Goal: Task Accomplishment & Management: Manage account settings

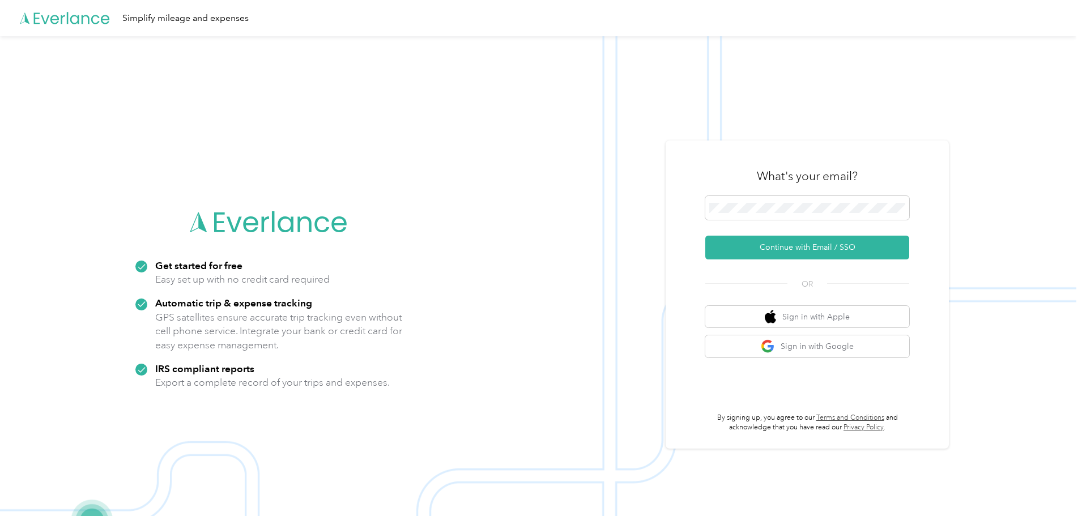
click at [797, 87] on img at bounding box center [538, 294] width 1077 height 516
click at [800, 251] on button "Continue with Email / SSO" at bounding box center [807, 248] width 204 height 24
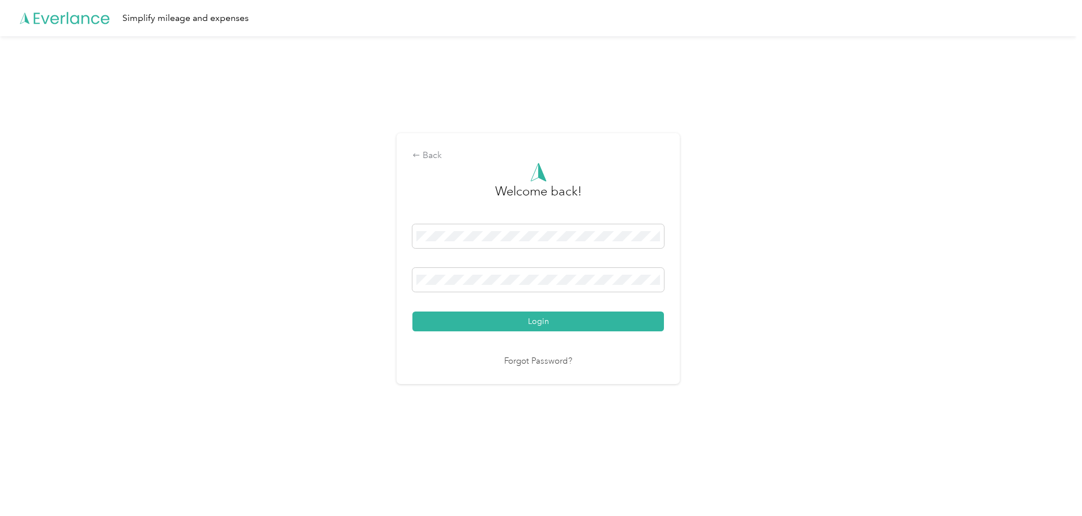
click at [746, 279] on div "Back Welcome back! Login Forgot Password?" at bounding box center [538, 263] width 1077 height 454
click at [548, 321] on button "Login" at bounding box center [538, 322] width 252 height 20
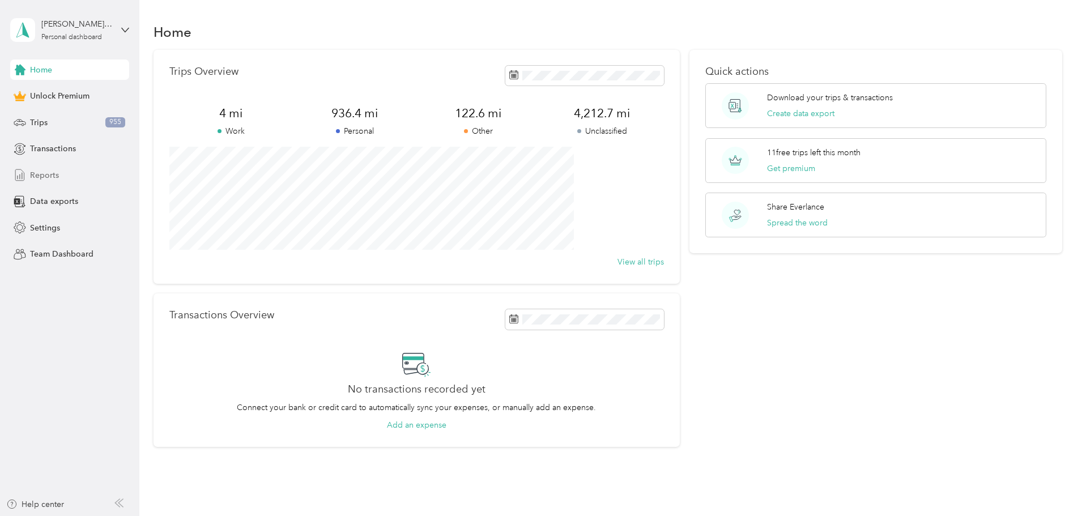
click at [58, 173] on div "Reports" at bounding box center [69, 175] width 119 height 20
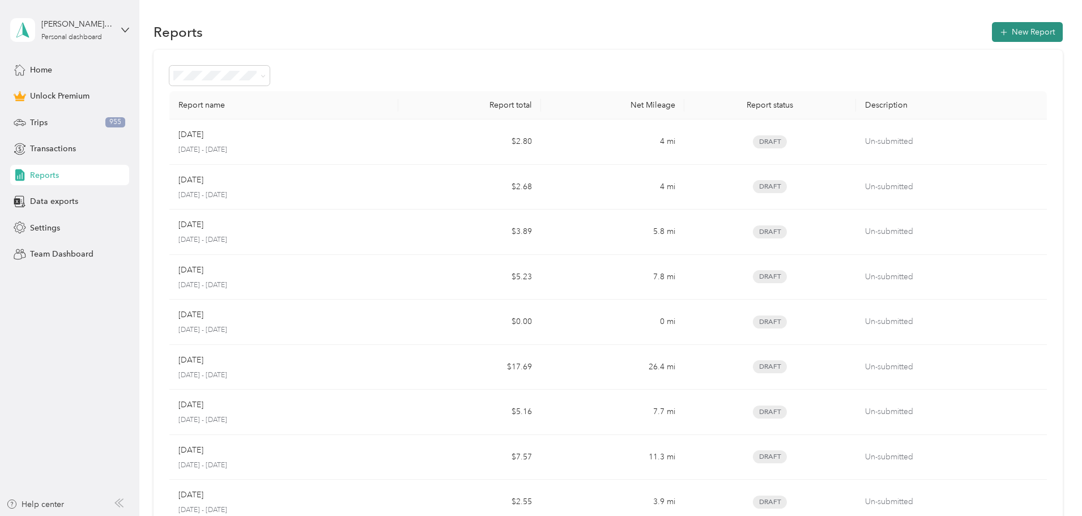
click at [992, 36] on button "New Report" at bounding box center [1027, 32] width 71 height 20
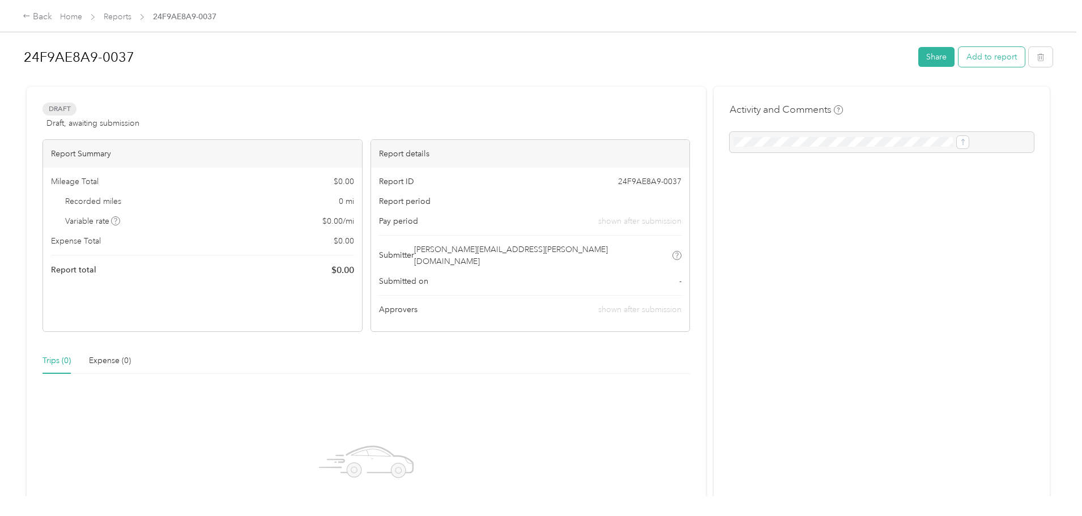
click at [959, 54] on button "Add to report" at bounding box center [992, 57] width 66 height 20
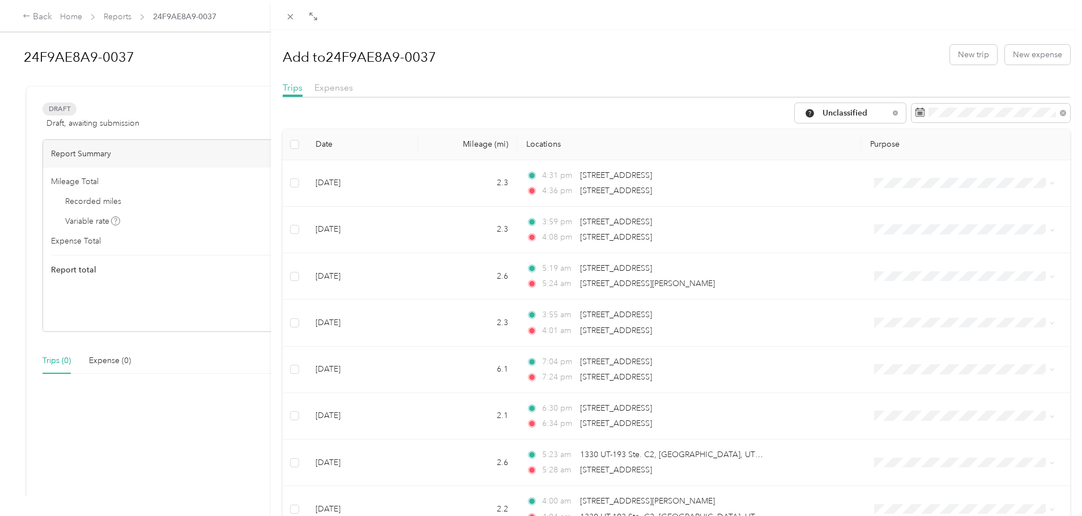
click at [132, 12] on div "Add to 24F9AE8A9-0037 New trip New expense Trips Expenses Unclassified Date Mil…" at bounding box center [541, 258] width 1082 height 516
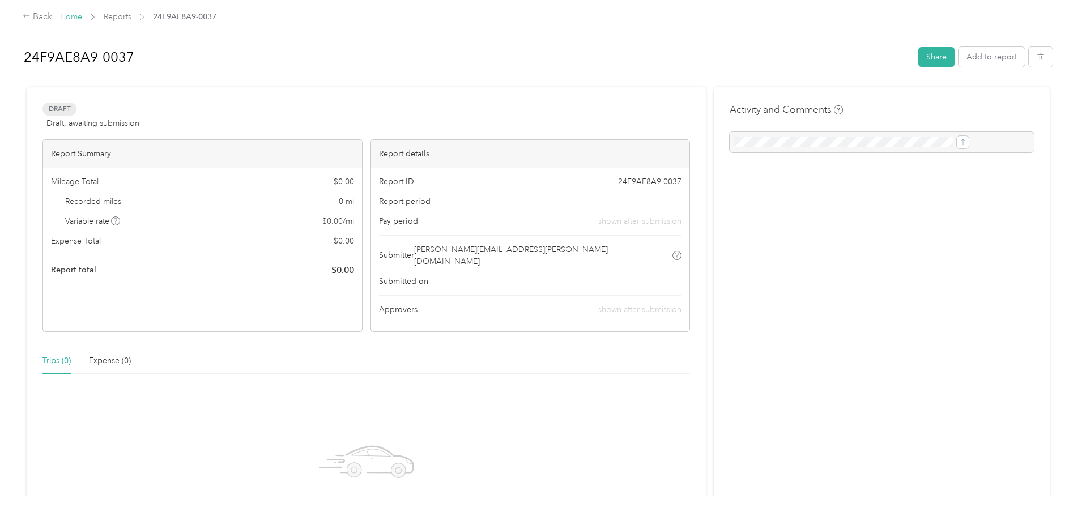
click at [82, 15] on link "Home" at bounding box center [71, 17] width 22 height 10
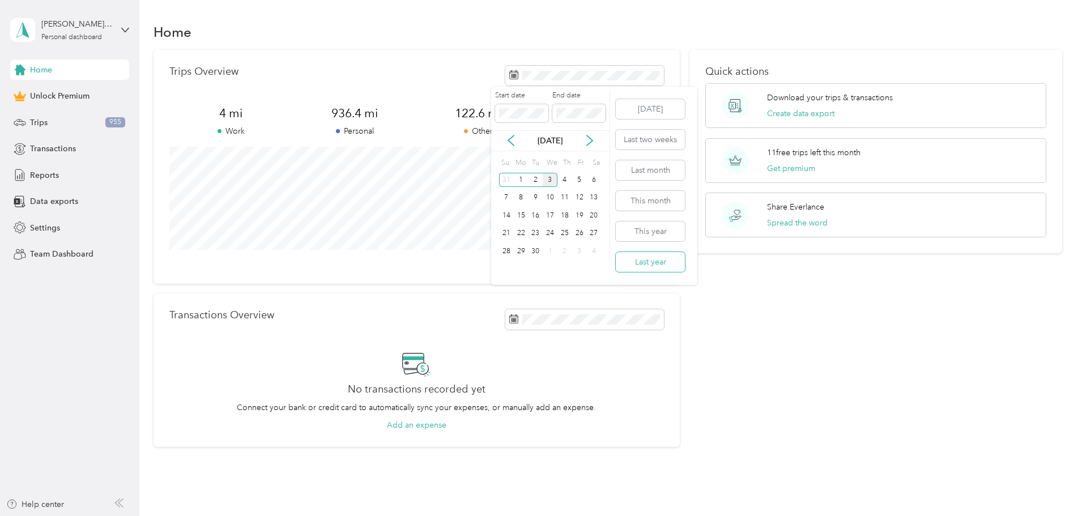
click at [657, 265] on button "Last year" at bounding box center [650, 262] width 69 height 20
click at [618, 259] on button "View all trips" at bounding box center [641, 262] width 46 height 12
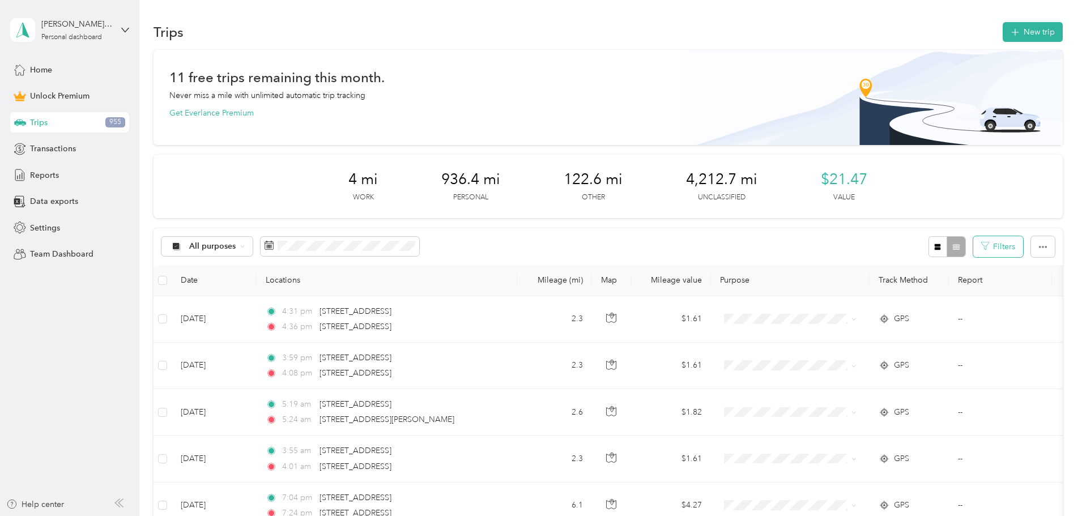
click at [973, 246] on button "Filters" at bounding box center [998, 246] width 50 height 21
click at [653, 241] on div "All purposes Filters" at bounding box center [608, 246] width 909 height 37
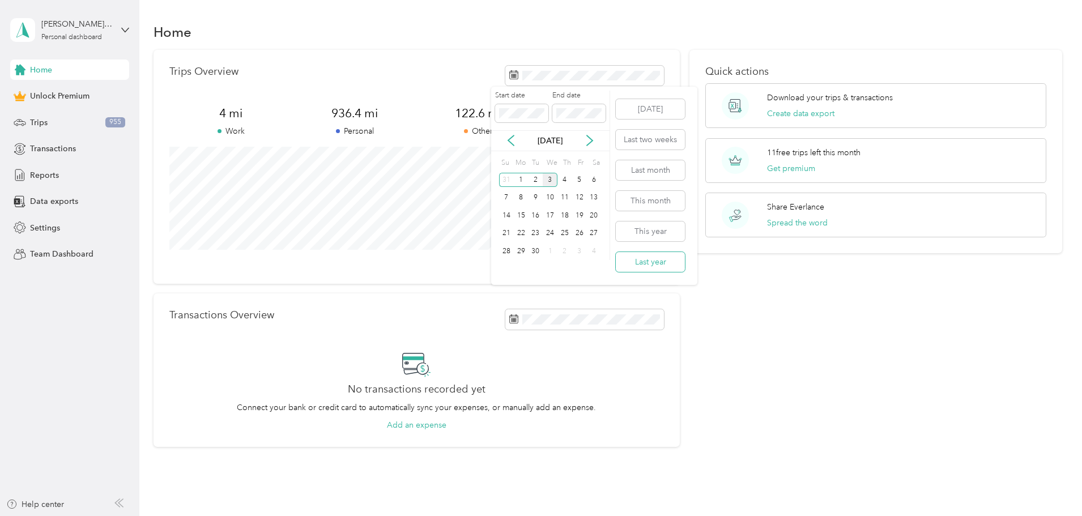
click at [644, 262] on button "Last year" at bounding box center [650, 262] width 69 height 20
click at [658, 288] on button "Last year" at bounding box center [650, 286] width 69 height 20
click at [627, 261] on button "View all trips" at bounding box center [641, 262] width 46 height 12
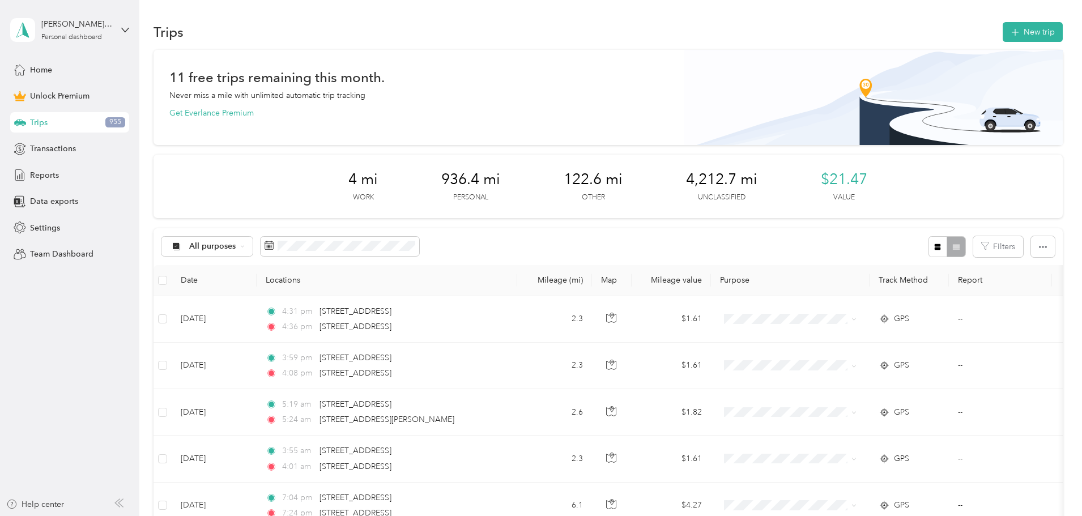
click at [420, 236] on div "All purposes" at bounding box center [290, 246] width 258 height 21
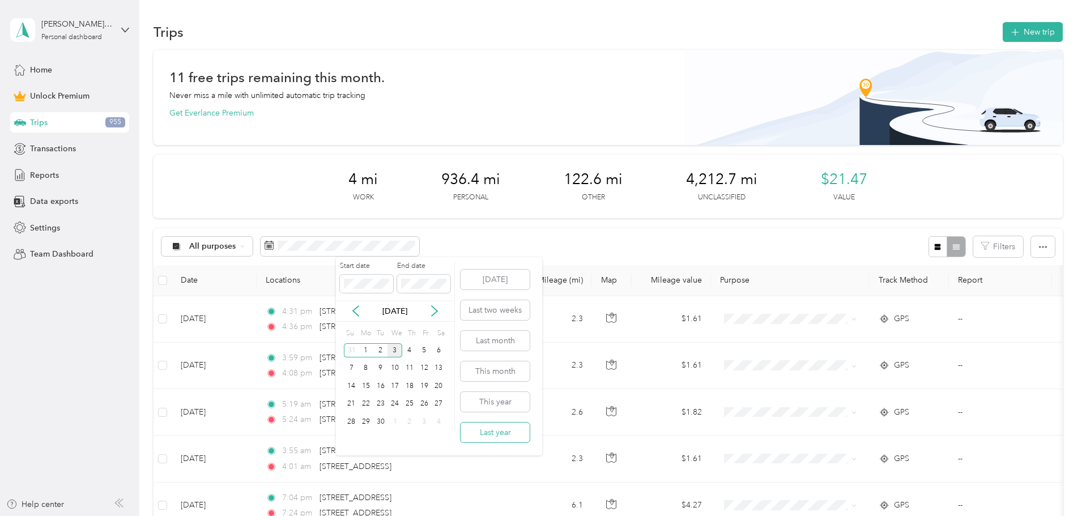
click at [491, 427] on button "Last year" at bounding box center [495, 433] width 69 height 20
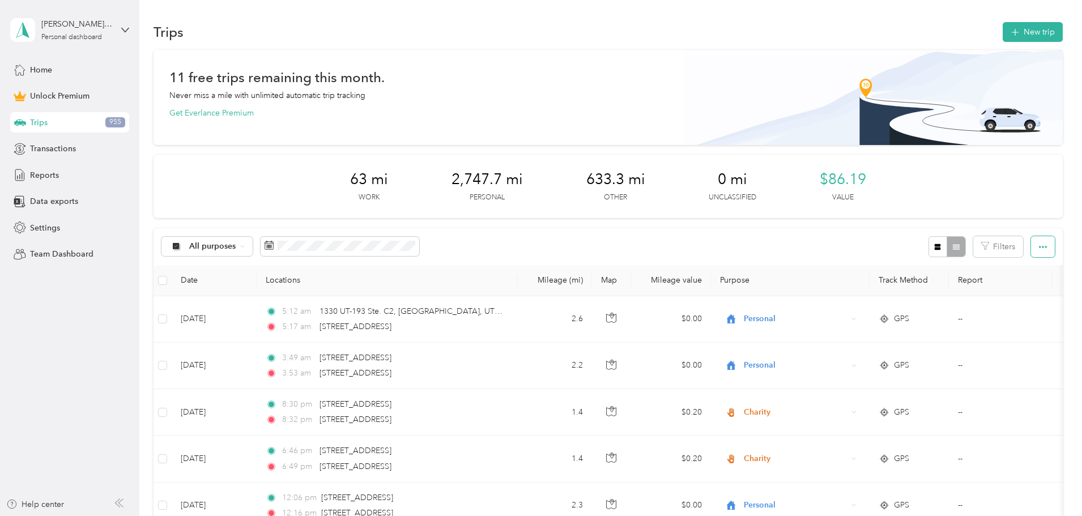
click at [1039, 246] on icon "button" at bounding box center [1043, 247] width 8 height 2
click at [955, 290] on span "Export" at bounding box center [949, 288] width 24 height 10
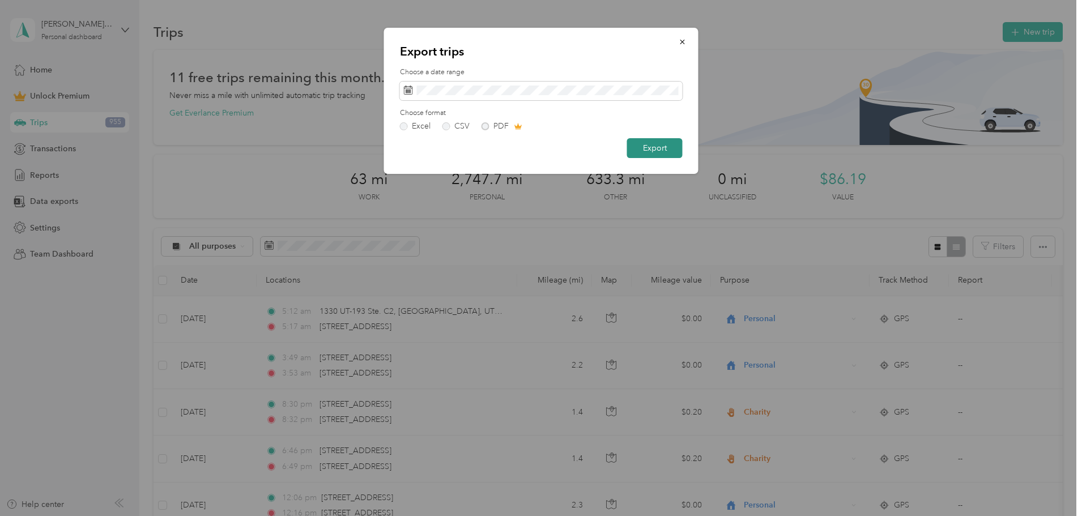
click at [658, 148] on button "Export" at bounding box center [655, 148] width 56 height 20
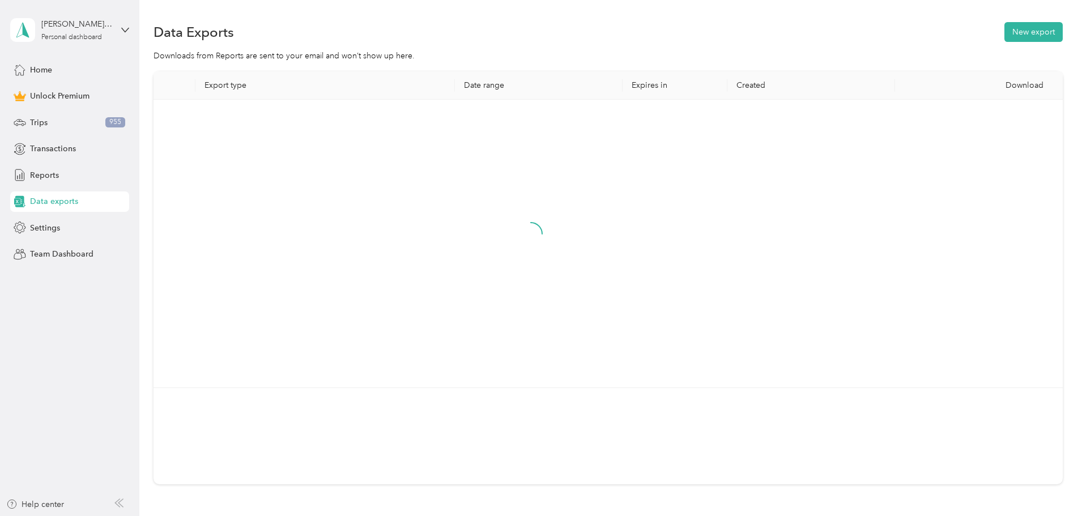
click at [606, 348] on div at bounding box center [531, 244] width 737 height 270
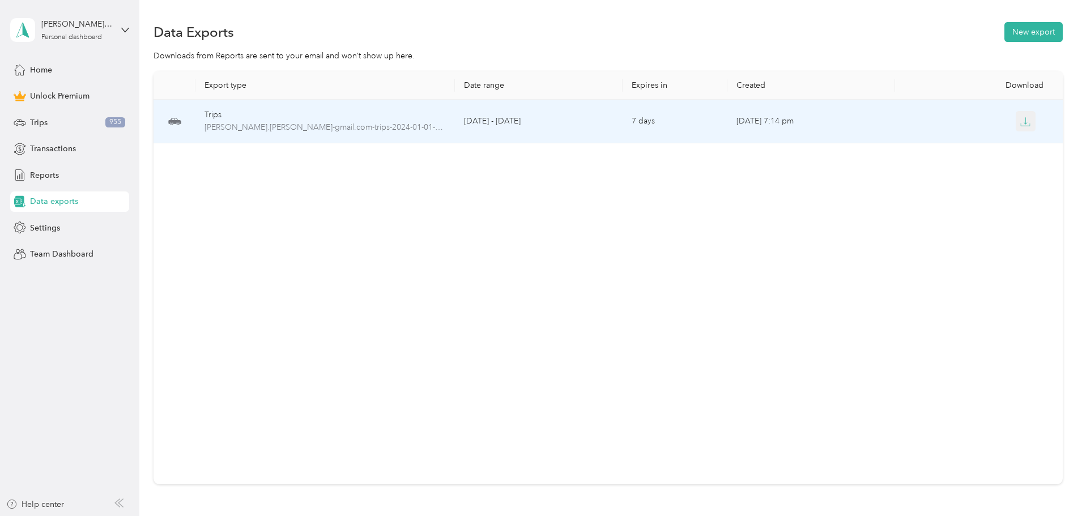
click at [1020, 123] on icon "button" at bounding box center [1025, 122] width 10 height 10
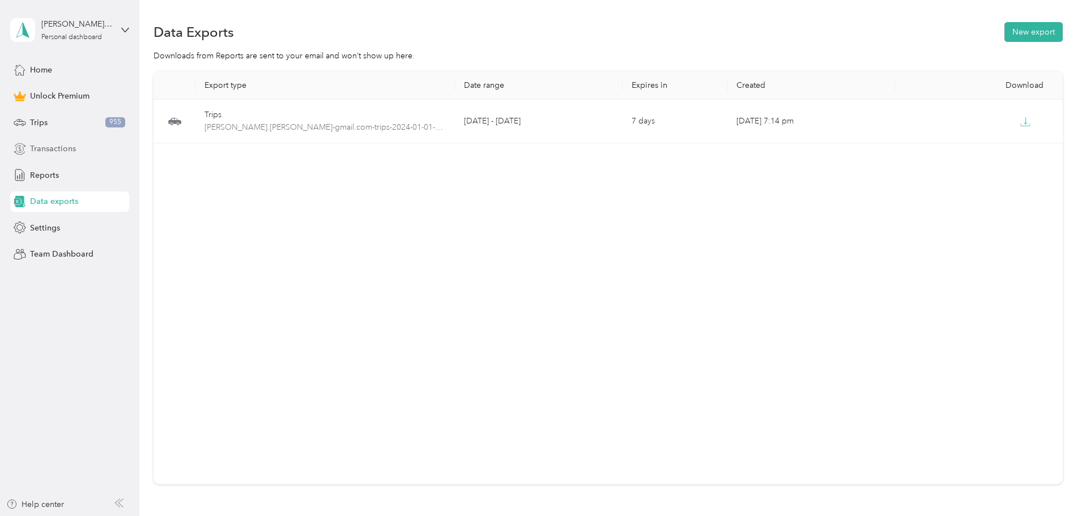
click at [38, 146] on span "Transactions" at bounding box center [53, 149] width 46 height 12
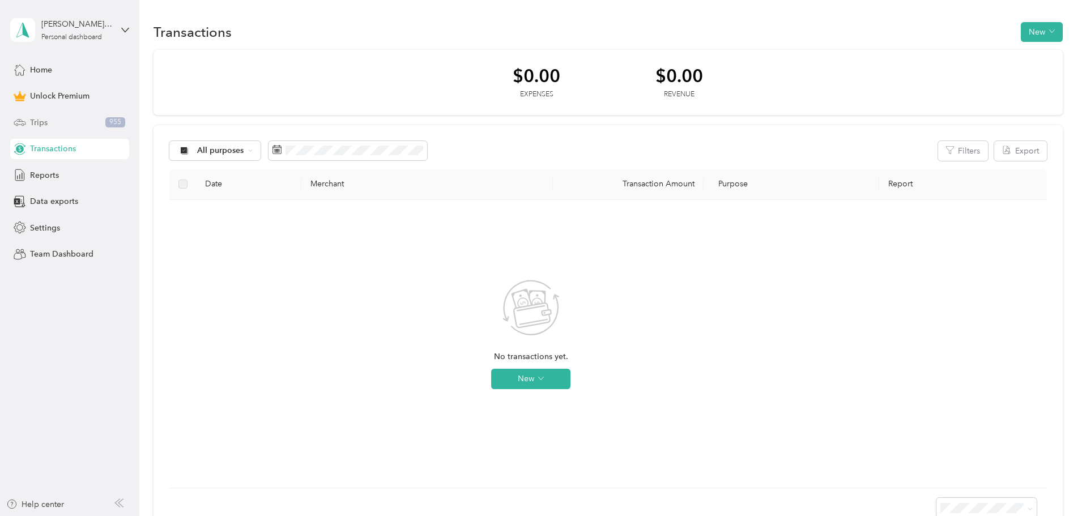
click at [32, 124] on span "Trips" at bounding box center [39, 123] width 18 height 12
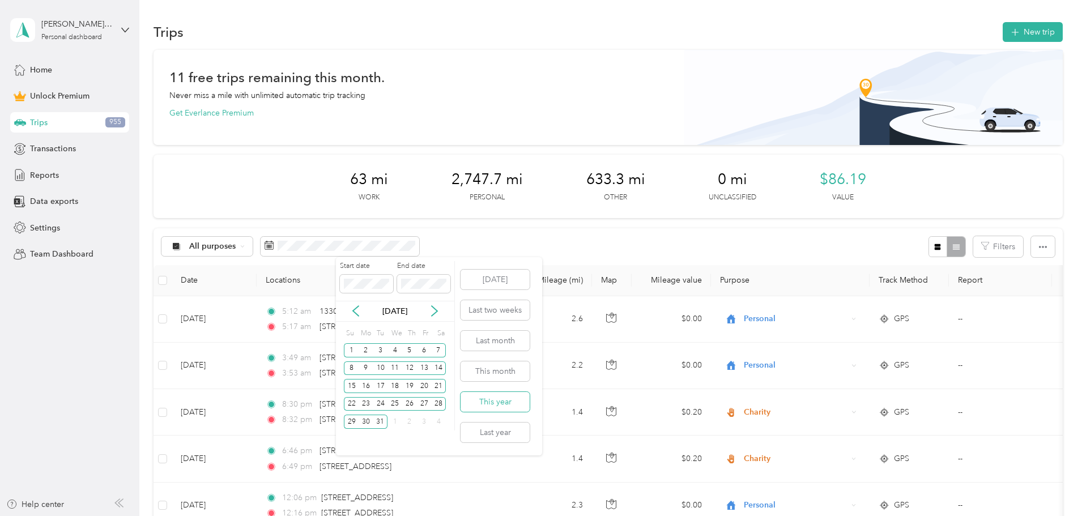
click at [498, 402] on button "This year" at bounding box center [495, 402] width 69 height 20
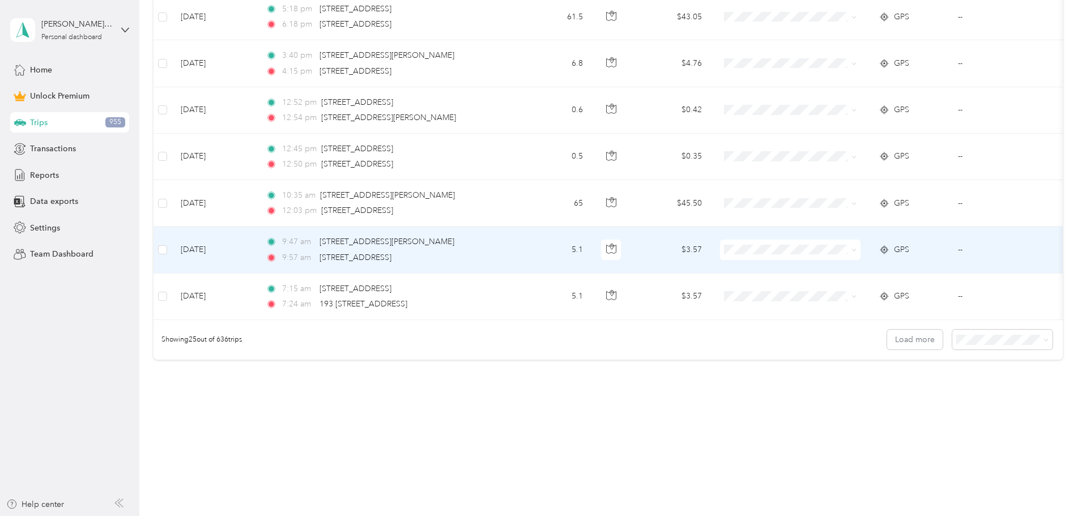
scroll to position [1150, 0]
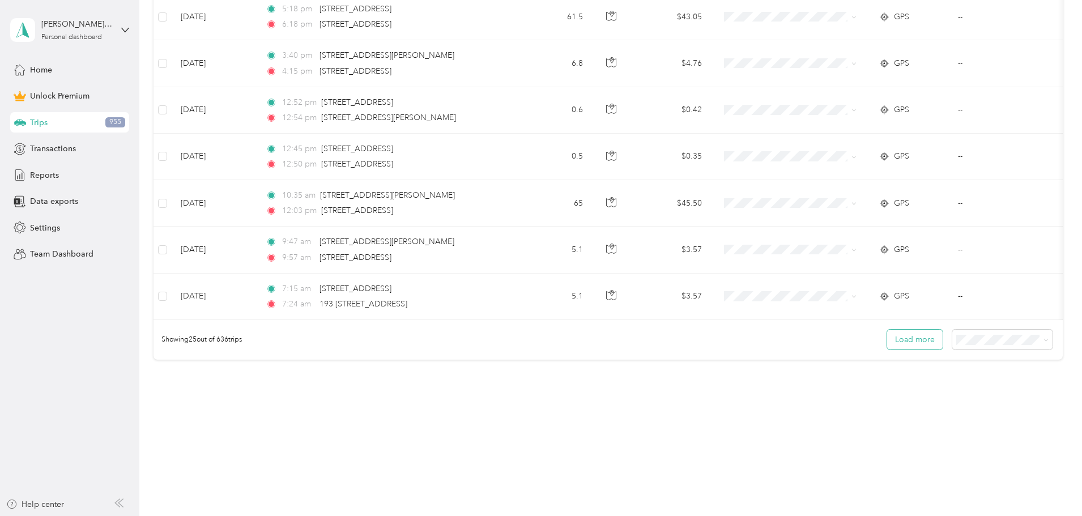
click at [887, 343] on button "Load more" at bounding box center [915, 340] width 56 height 20
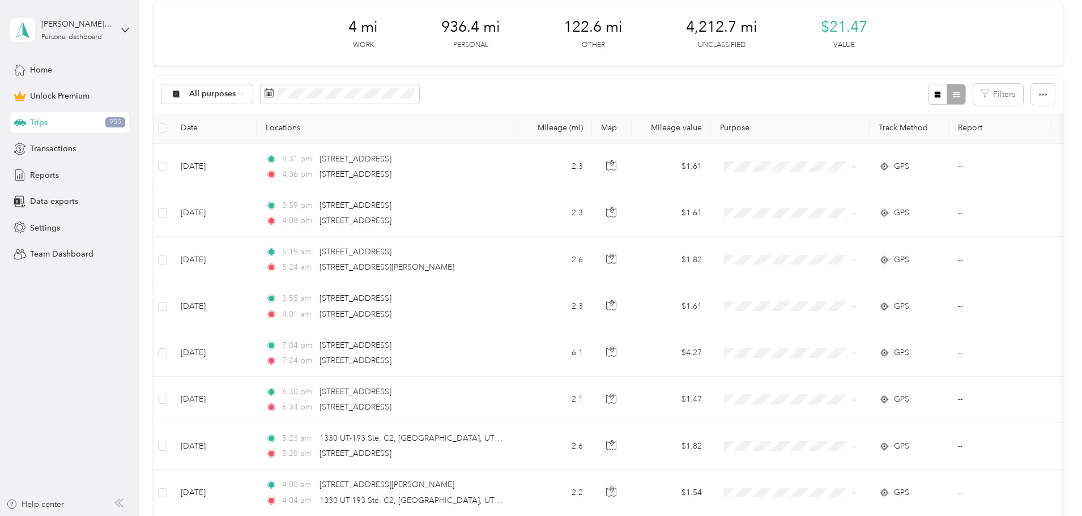
scroll to position [170, 0]
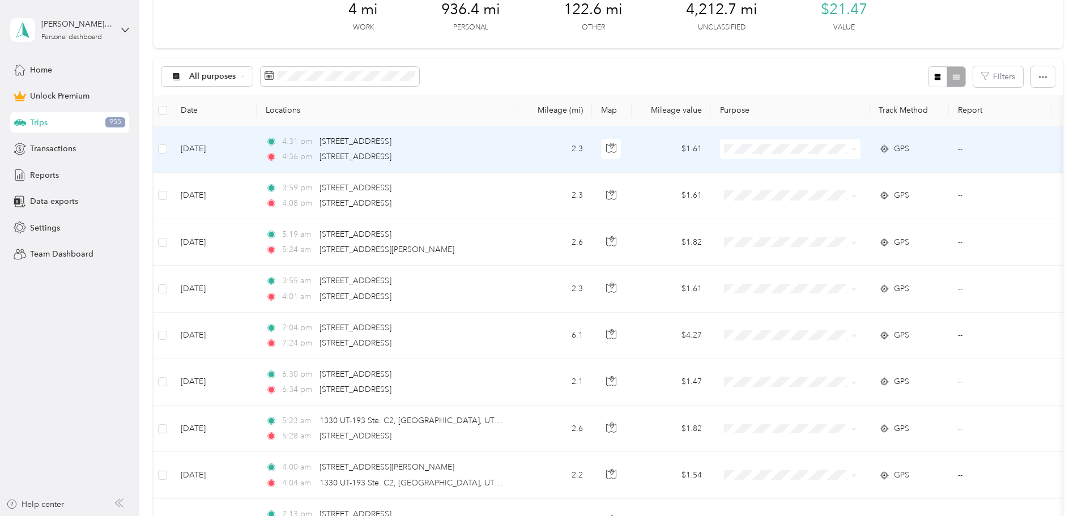
click at [857, 155] on span at bounding box center [852, 149] width 9 height 12
click at [846, 142] on span at bounding box center [790, 149] width 141 height 20
click at [855, 189] on span "Personal" at bounding box center [876, 190] width 105 height 12
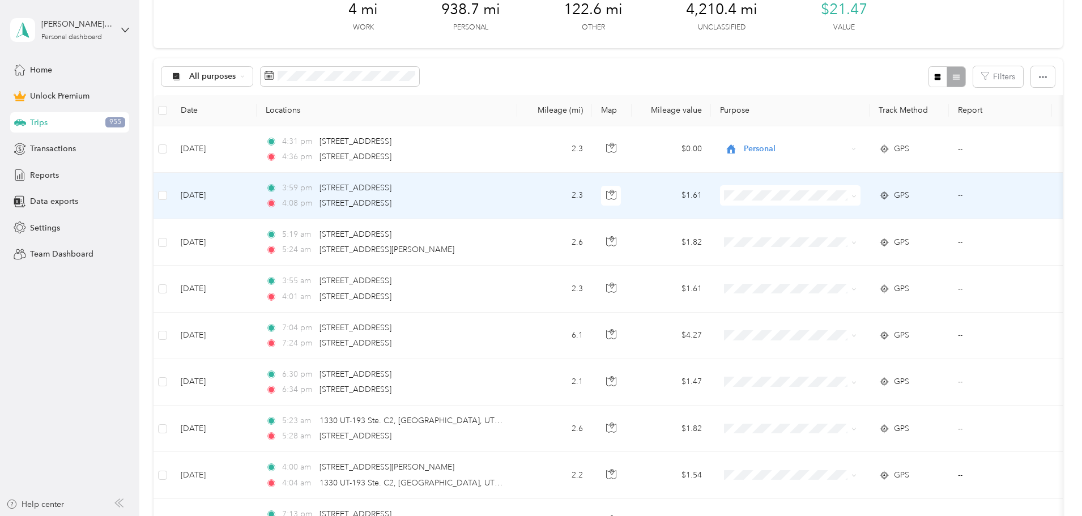
click at [853, 234] on span "Personal" at bounding box center [876, 237] width 105 height 12
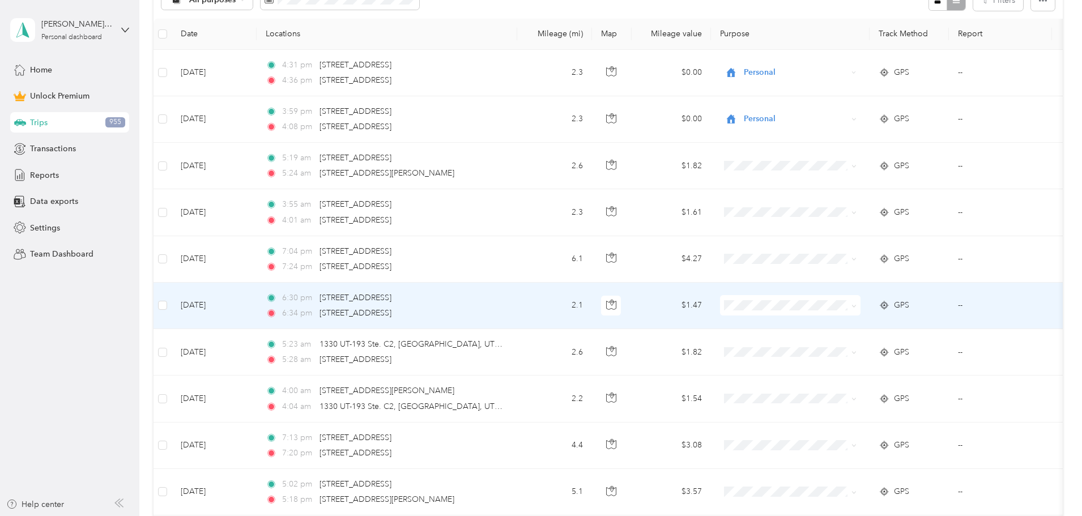
scroll to position [227, 0]
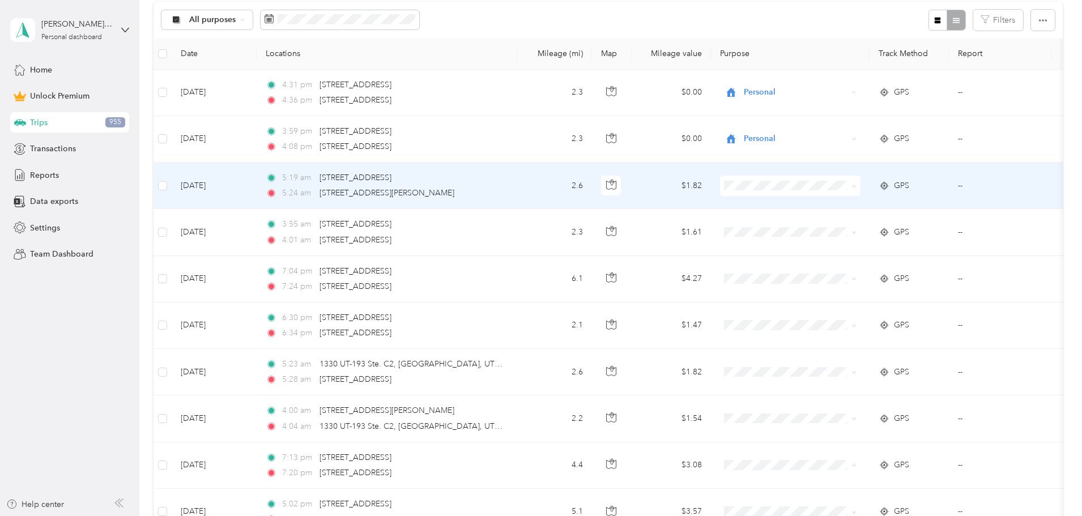
click at [852, 221] on span "Personal" at bounding box center [876, 227] width 105 height 12
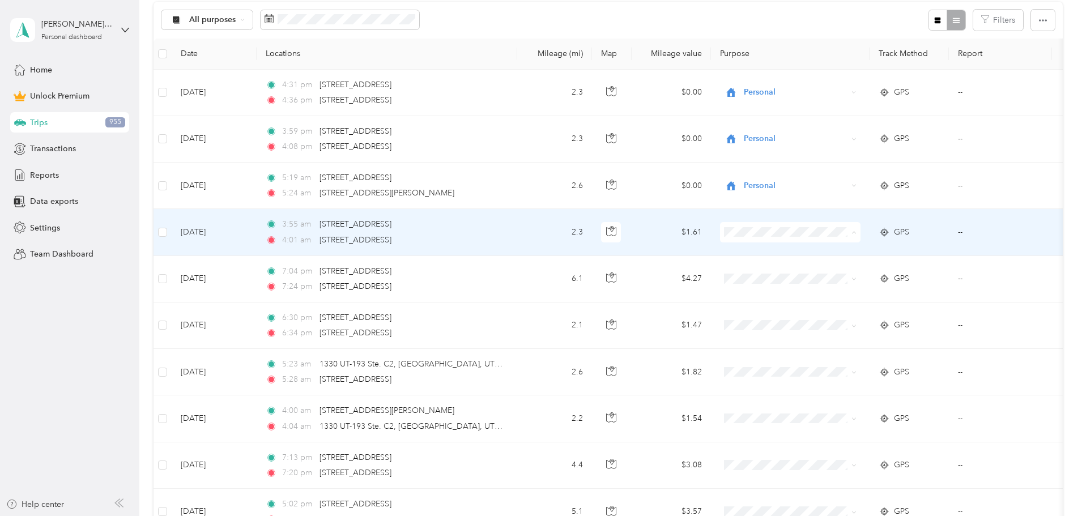
click at [854, 271] on span "Personal" at bounding box center [876, 273] width 105 height 12
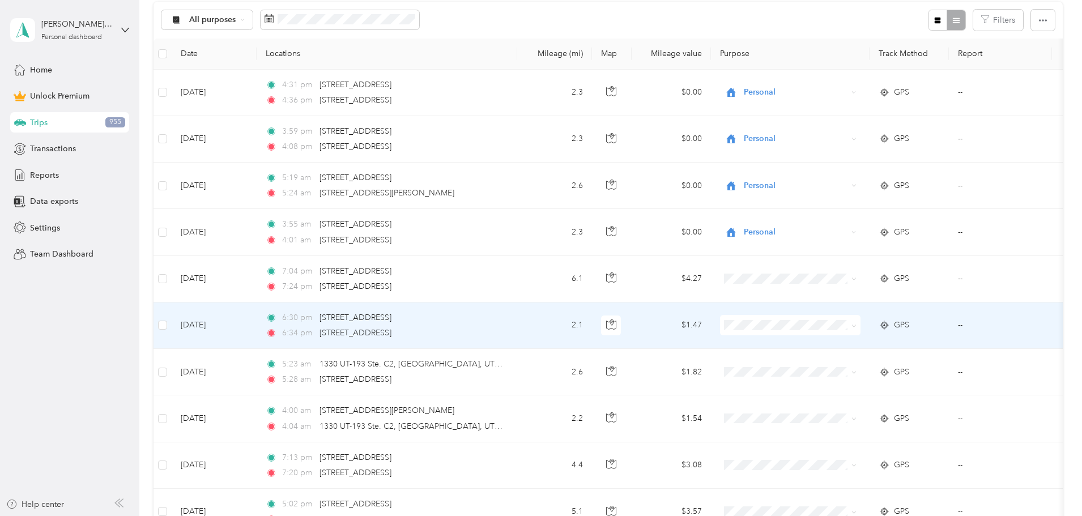
scroll to position [0, 0]
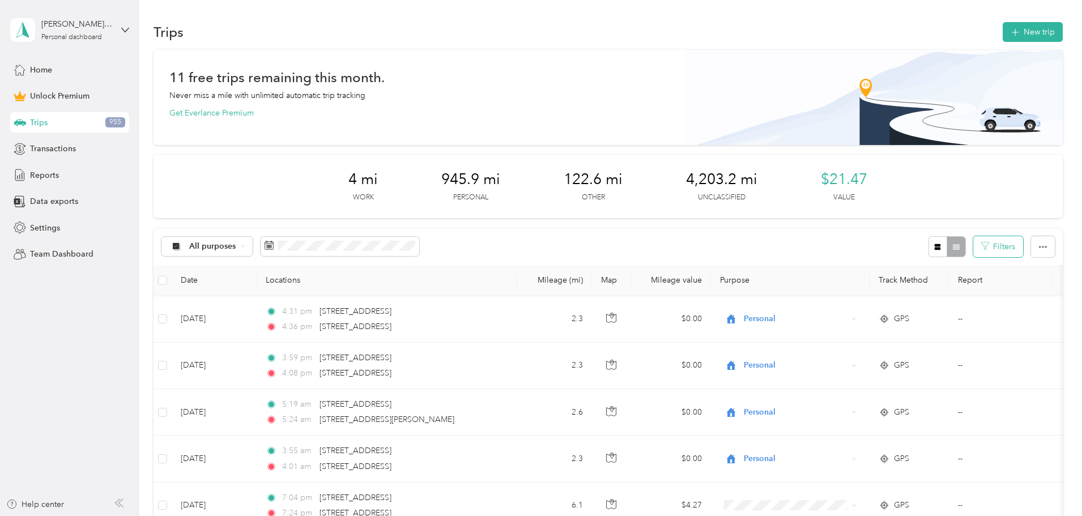
click at [973, 248] on button "Filters" at bounding box center [998, 246] width 50 height 21
click at [619, 237] on div "All purposes Filters" at bounding box center [608, 246] width 909 height 37
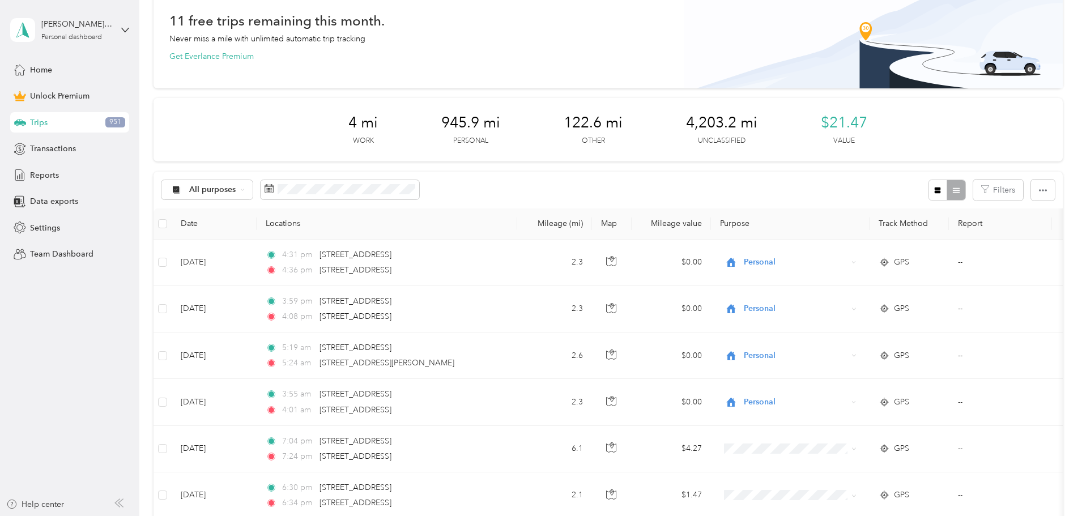
scroll to position [113, 0]
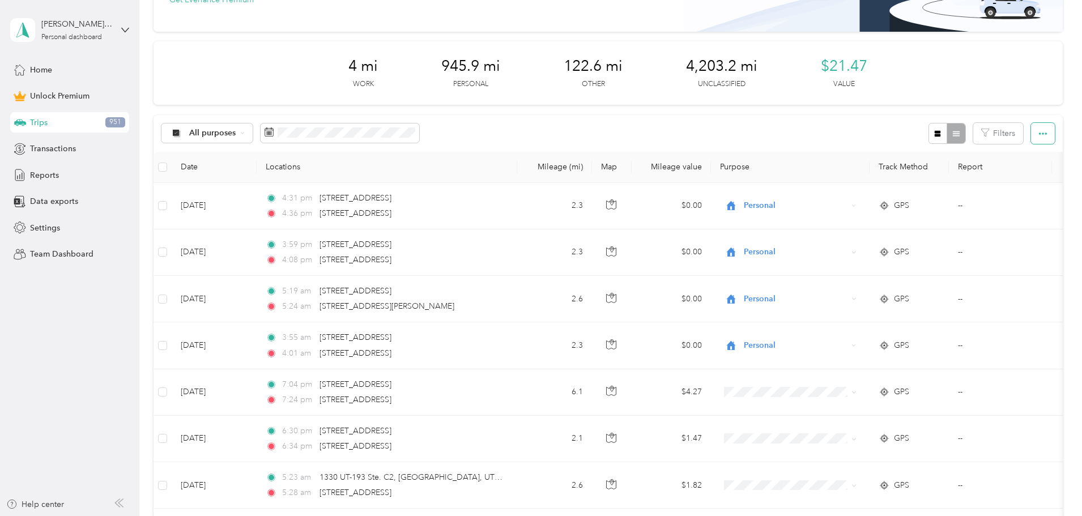
click at [1031, 139] on button "button" at bounding box center [1043, 133] width 24 height 21
click at [954, 159] on span "Select all" at bounding box center [952, 155] width 31 height 10
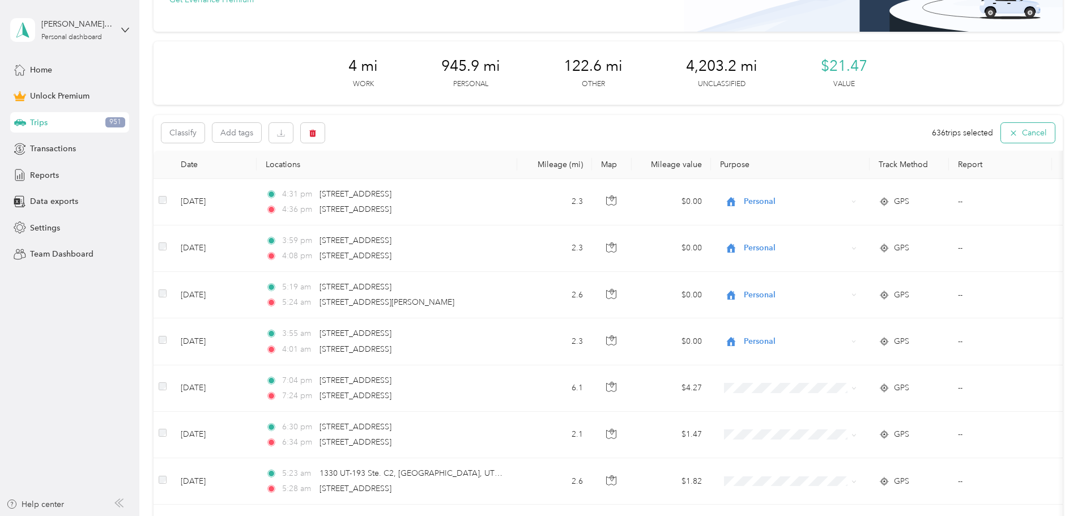
click at [1001, 133] on button "Cancel" at bounding box center [1028, 133] width 54 height 20
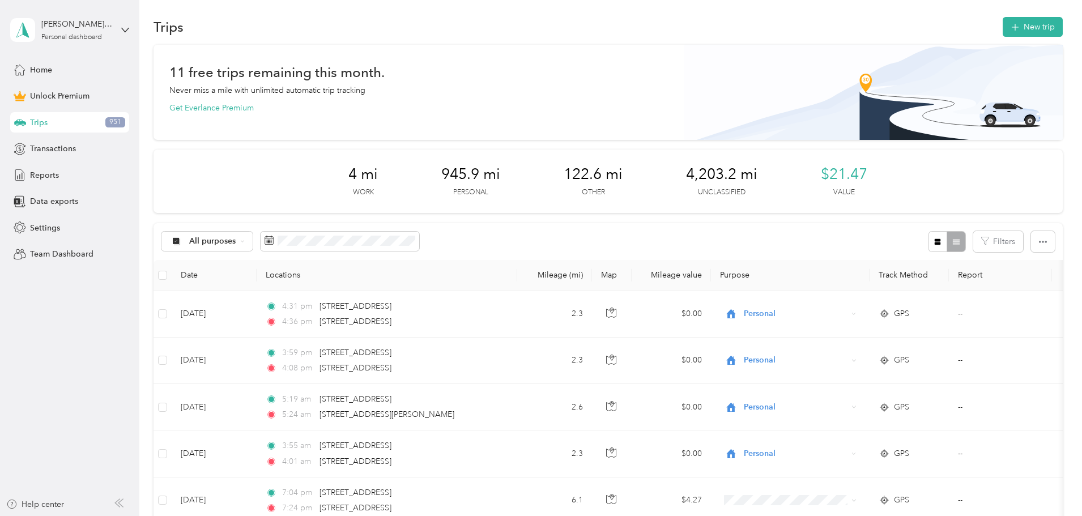
scroll to position [0, 0]
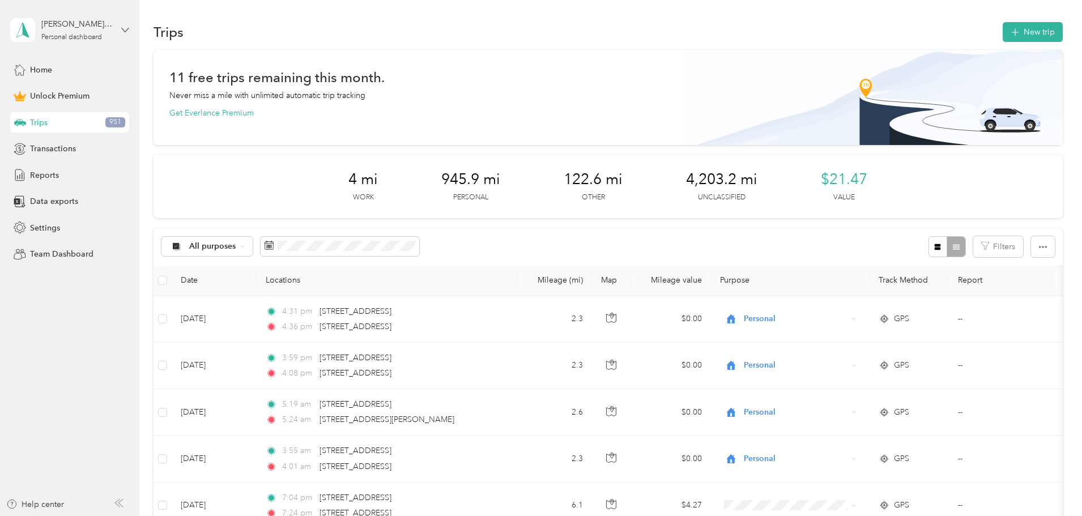
click at [125, 29] on icon at bounding box center [125, 30] width 8 height 8
click at [50, 87] on div "Log out" at bounding box center [42, 93] width 44 height 12
